Goal: Task Accomplishment & Management: Manage account settings

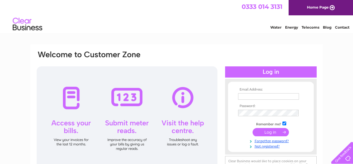
type input "[EMAIL_ADDRESS][DOMAIN_NAME]"
click at [270, 132] on input "submit" at bounding box center [271, 132] width 36 height 8
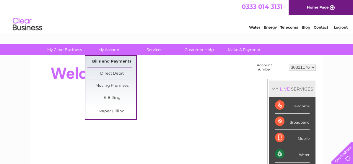
click at [104, 63] on link "Bills and Payments" at bounding box center [111, 62] width 49 height 12
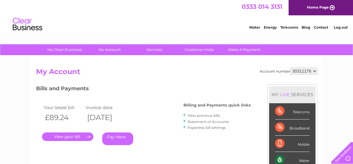
click at [64, 136] on link "." at bounding box center [67, 137] width 51 height 9
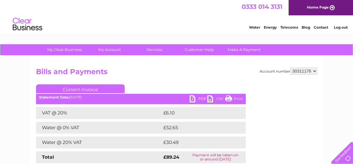
click at [190, 98] on link "PDF" at bounding box center [199, 99] width 18 height 9
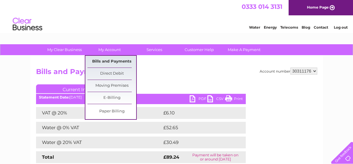
click at [111, 61] on link "Bills and Payments" at bounding box center [111, 62] width 49 height 12
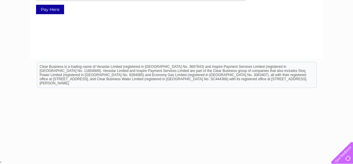
scroll to position [115, 0]
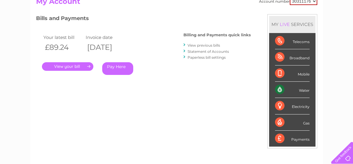
scroll to position [30, 0]
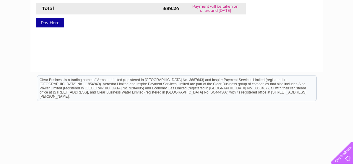
scroll to position [162, 0]
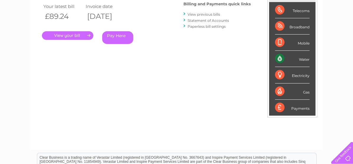
scroll to position [30, 0]
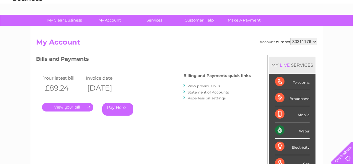
click at [206, 86] on link "View previous bills" at bounding box center [204, 86] width 33 height 4
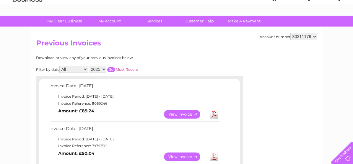
scroll to position [59, 0]
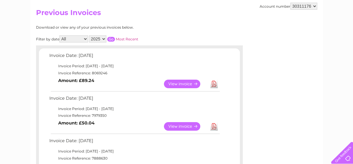
click at [216, 128] on link "Download" at bounding box center [213, 126] width 7 height 9
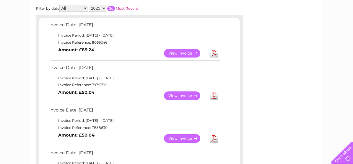
scroll to position [88, 0]
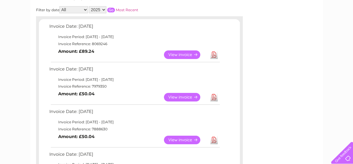
click at [184, 97] on link "View" at bounding box center [185, 97] width 43 height 9
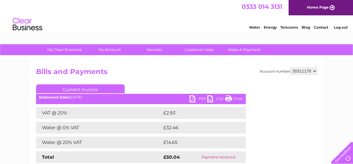
click at [194, 99] on link "PDF" at bounding box center [199, 99] width 18 height 9
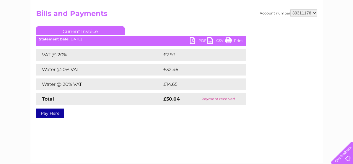
scroll to position [30, 0]
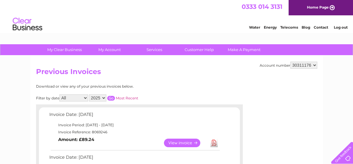
click at [343, 27] on link "Log out" at bounding box center [341, 27] width 14 height 4
